Goal: Information Seeking & Learning: Learn about a topic

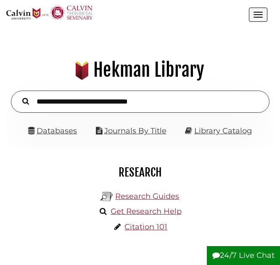
click at [94, 95] on input "text" at bounding box center [140, 102] width 258 height 22
type input "**********"
click at [18, 96] on button "Search" at bounding box center [25, 101] width 15 height 10
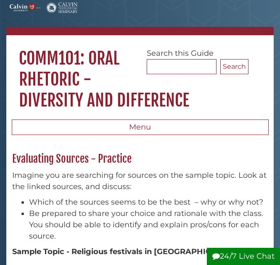
scroll to position [25, 0]
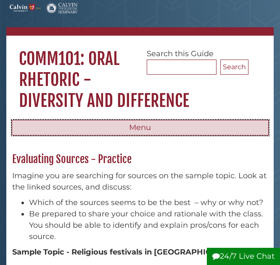
click at [165, 133] on button "Menu" at bounding box center [140, 128] width 257 height 16
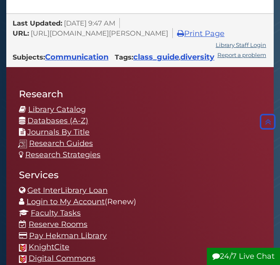
scroll to position [1641, 0]
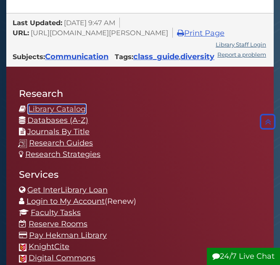
click at [68, 114] on link "Library Catalog" at bounding box center [57, 109] width 58 height 9
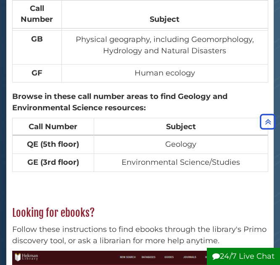
scroll to position [463, 0]
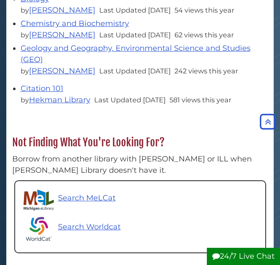
scroll to position [430, 0]
